Goal: Navigation & Orientation: Find specific page/section

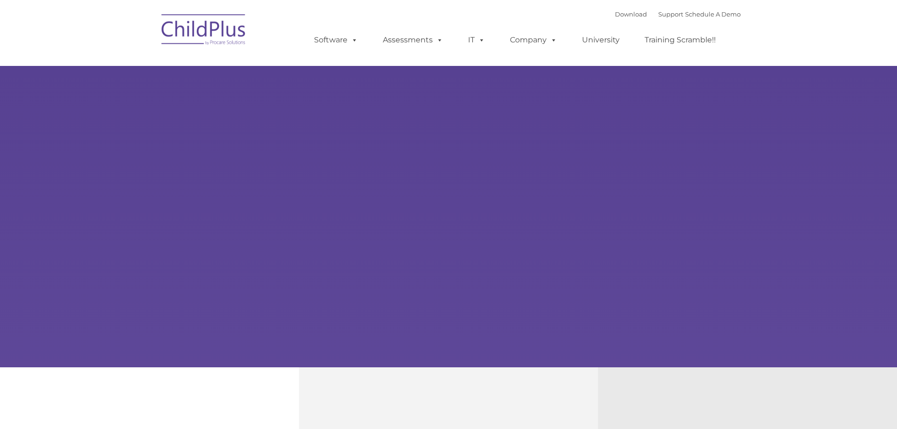
type input ""
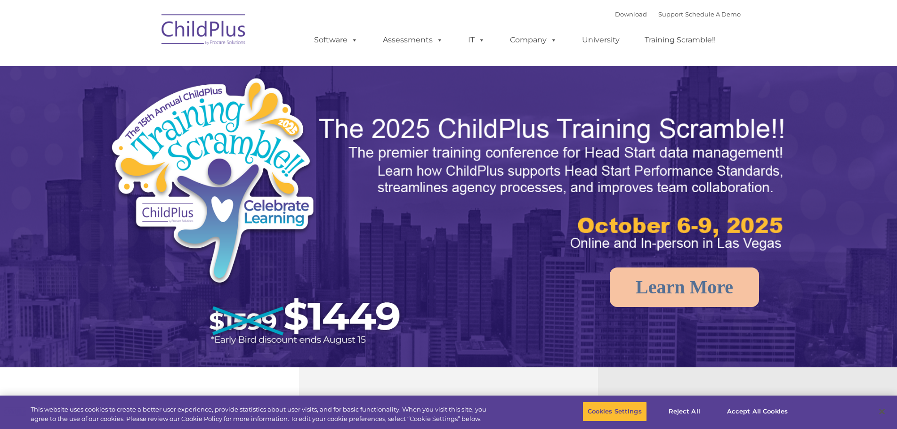
select select "MEDIUM"
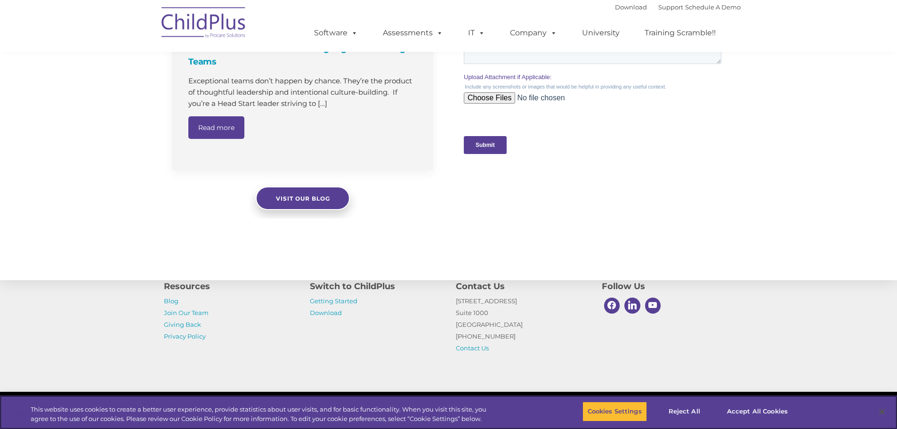
scroll to position [946, 0]
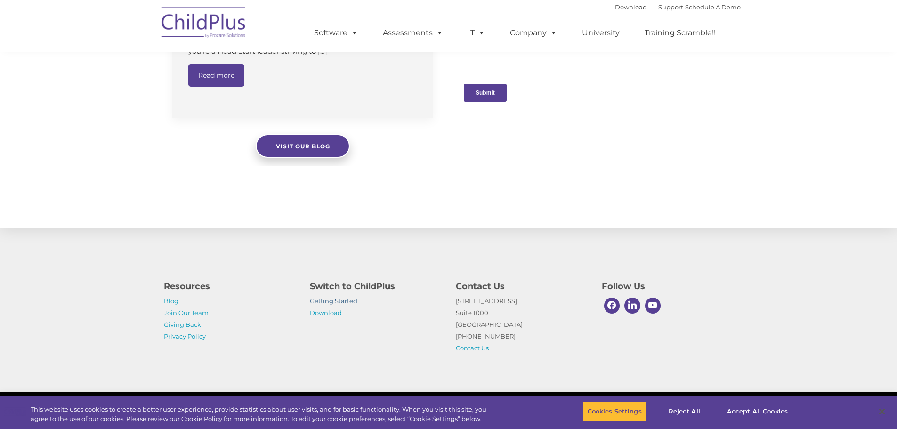
click at [324, 302] on link "Getting Started" at bounding box center [334, 301] width 48 height 8
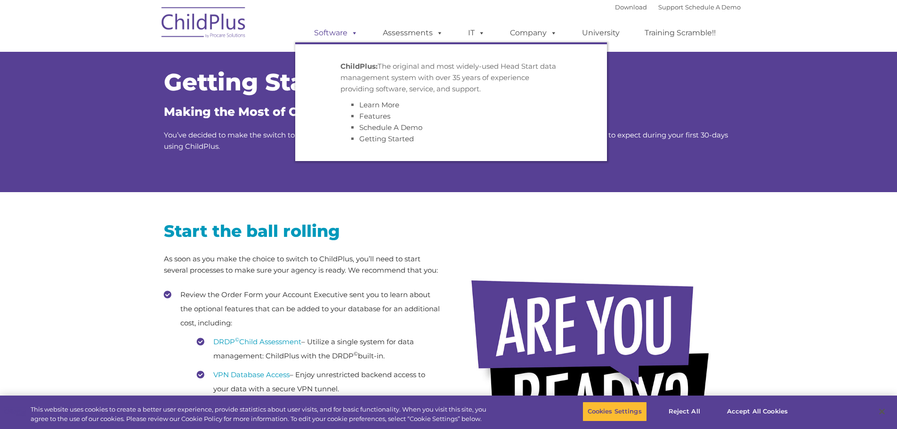
click at [336, 33] on link "Software" at bounding box center [336, 33] width 63 height 19
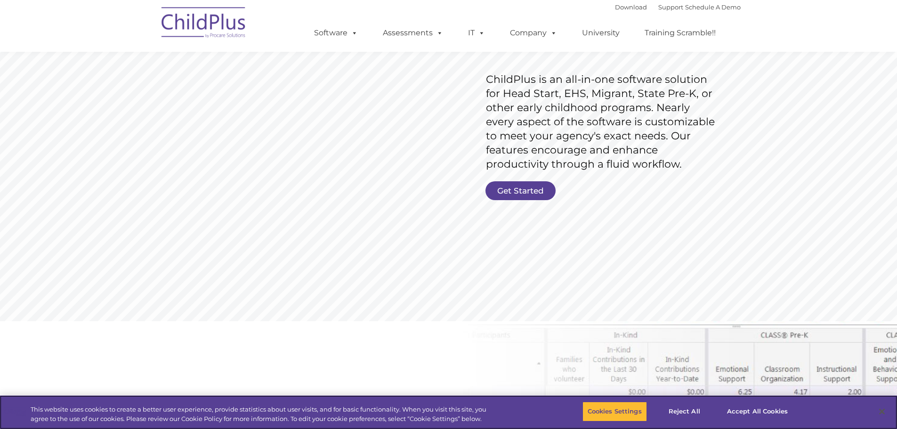
scroll to position [141, 0]
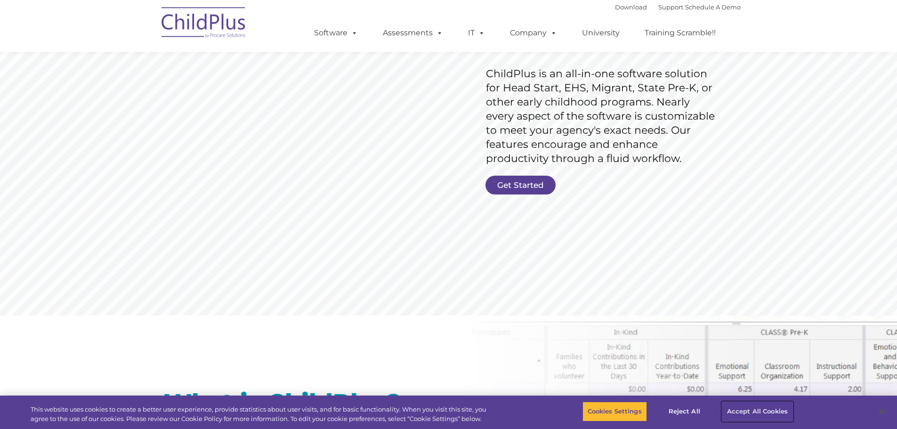
click at [735, 415] on button "Accept All Cookies" at bounding box center [757, 411] width 71 height 20
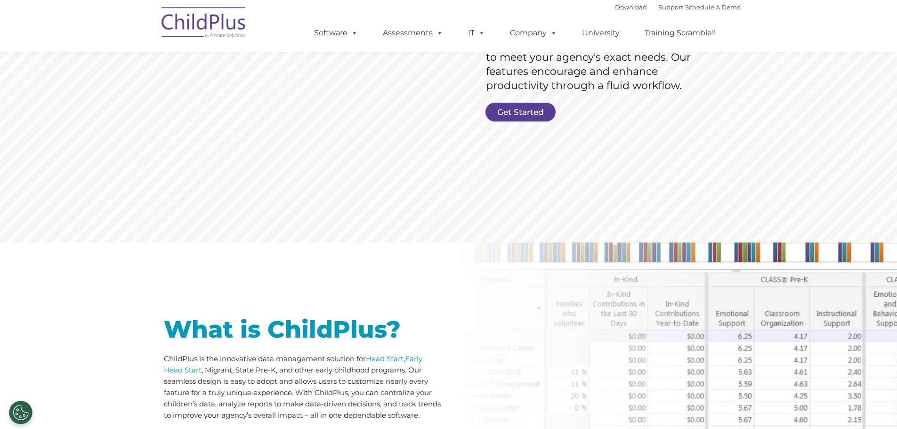
scroll to position [197, 0]
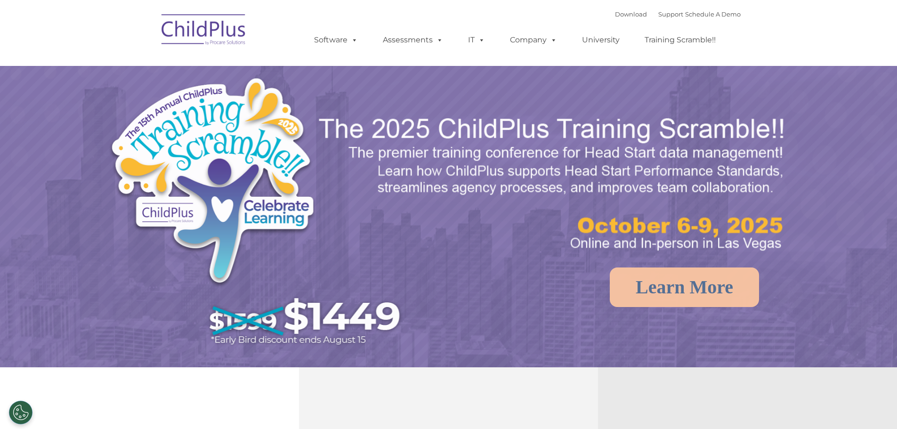
select select "MEDIUM"
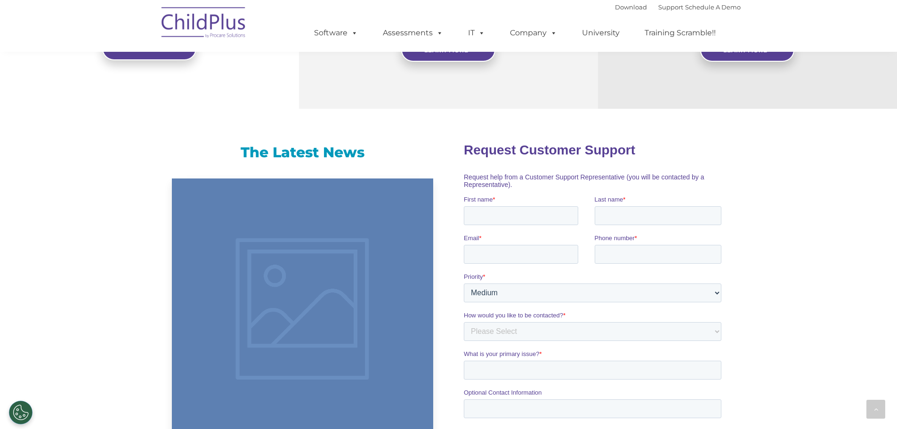
scroll to position [486, 0]
